Goal: Check status: Check status

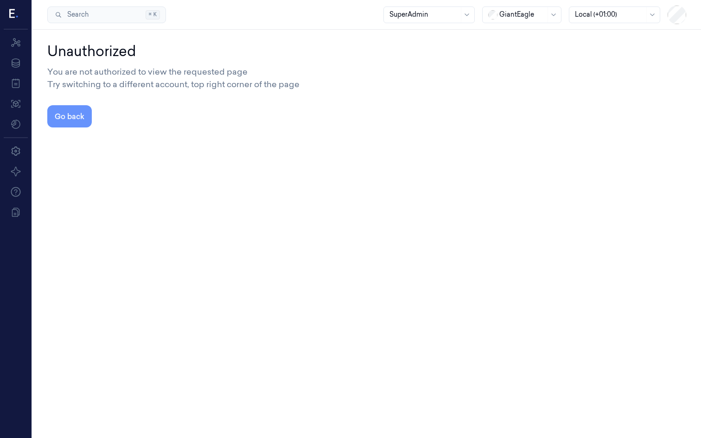
click at [71, 114] on button "Go back" at bounding box center [69, 116] width 44 height 22
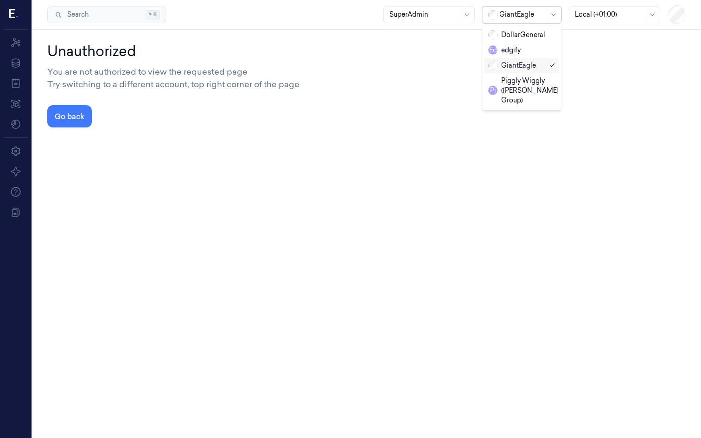
click at [513, 13] on div at bounding box center [522, 15] width 46 height 10
click at [510, 32] on div "DollarGeneral" at bounding box center [516, 35] width 57 height 10
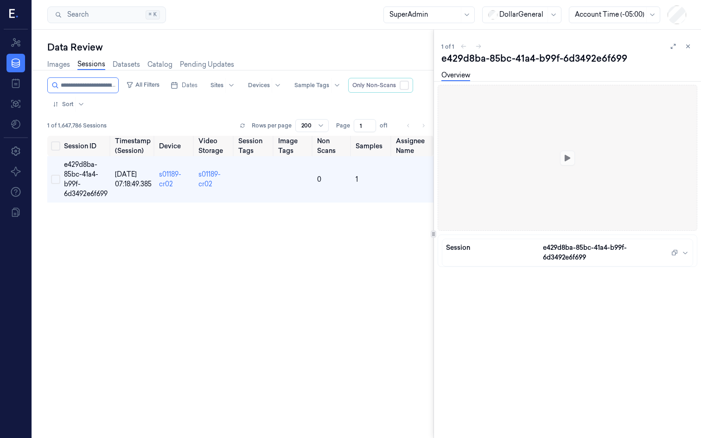
click at [10, 16] on icon at bounding box center [12, 13] width 6 height 9
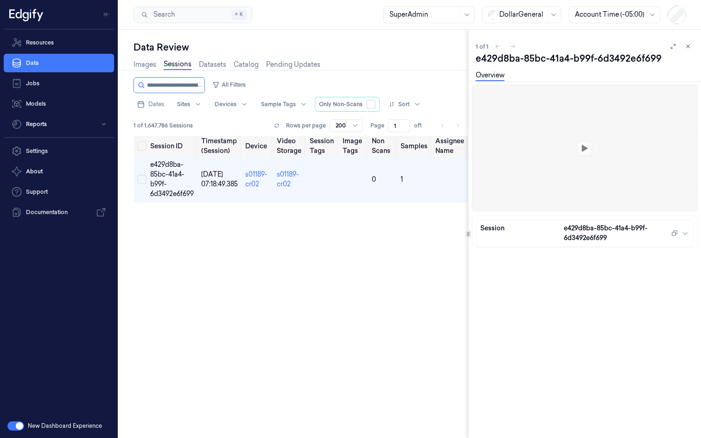
click at [13, 426] on button "button" at bounding box center [15, 425] width 17 height 9
click at [286, 182] on link "s01189-cr02" at bounding box center [288, 179] width 22 height 18
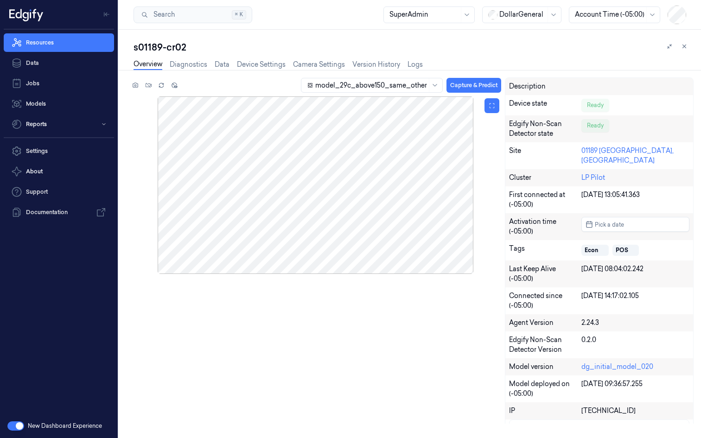
click at [364, 154] on div at bounding box center [315, 184] width 371 height 177
click at [244, 177] on div at bounding box center [315, 184] width 371 height 177
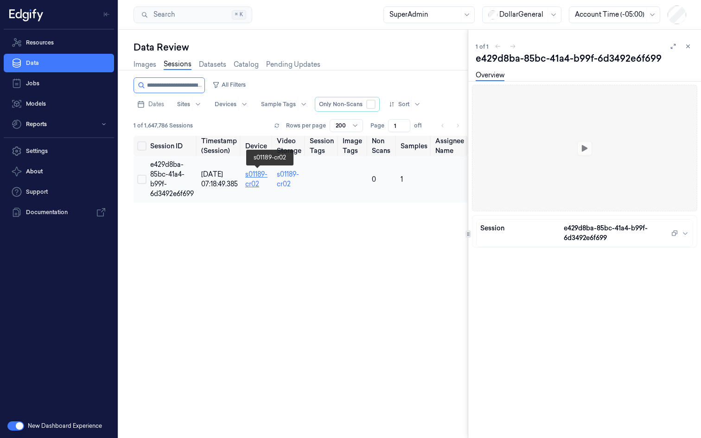
click at [257, 172] on link "s01189-cr02" at bounding box center [256, 179] width 22 height 18
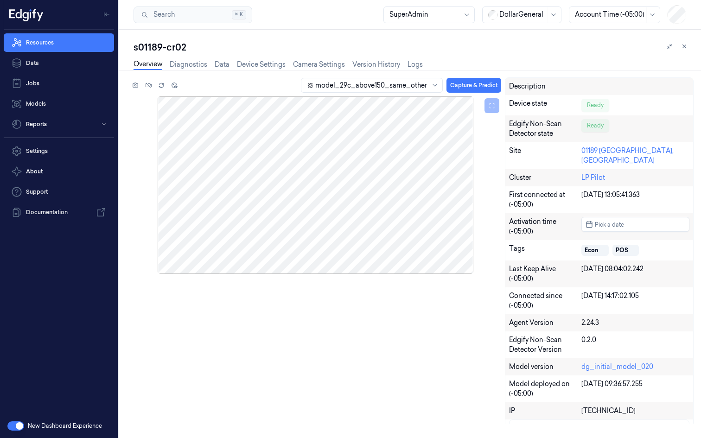
click at [357, 322] on div "model_29c_above150_same_other Capture & Predict Description Device state Ready …" at bounding box center [411, 250] width 563 height 346
